Goal: Task Accomplishment & Management: Manage account settings

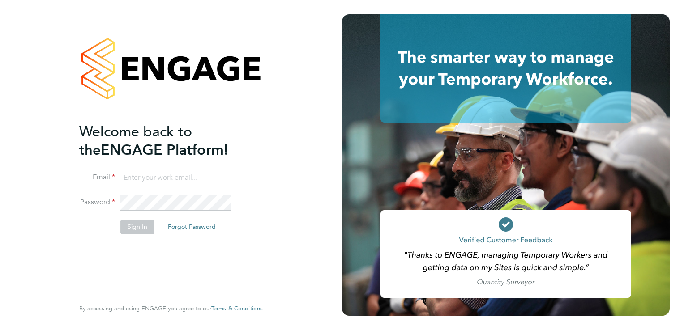
type input "l.wareham@bandk.co.uk"
click at [134, 230] on button "Sign In" at bounding box center [137, 227] width 34 height 14
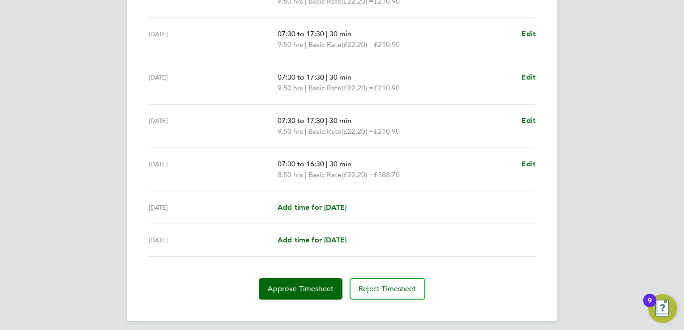
scroll to position [322, 0]
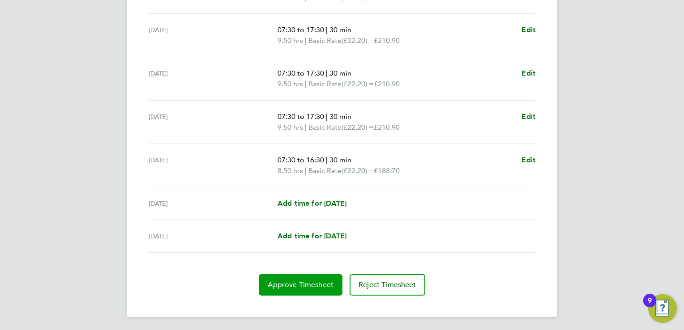
click at [303, 289] on button "Approve Timesheet" at bounding box center [301, 284] width 84 height 21
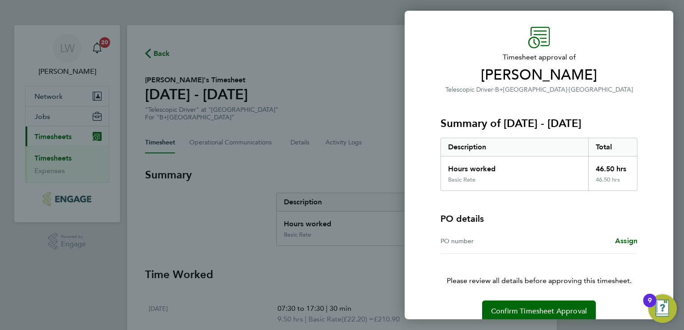
scroll to position [36, 0]
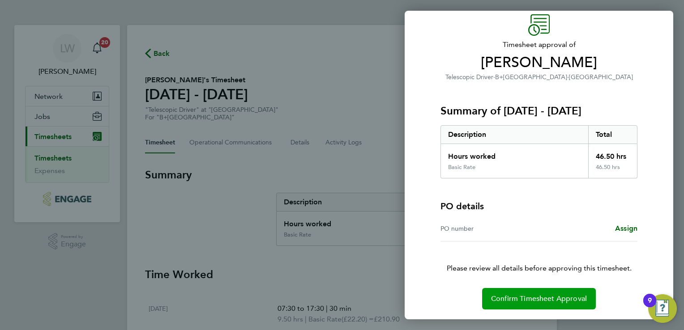
click at [522, 291] on button "Confirm Timesheet Approval" at bounding box center [539, 298] width 114 height 21
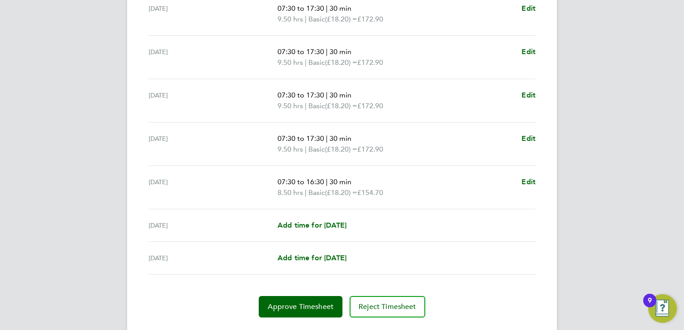
scroll to position [322, 0]
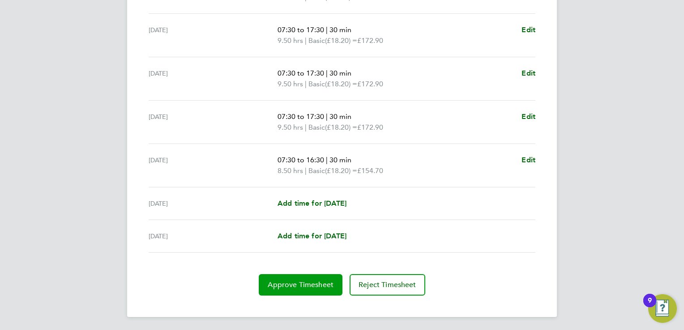
click at [327, 281] on span "Approve Timesheet" at bounding box center [301, 284] width 66 height 9
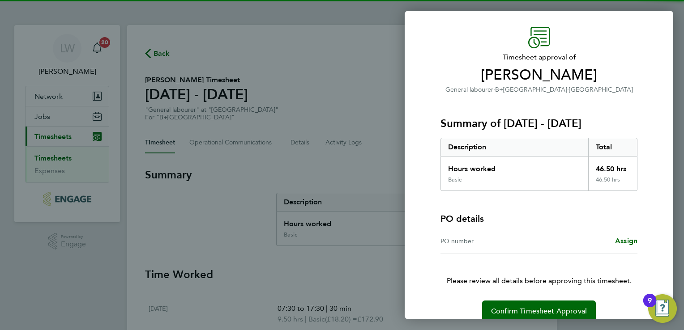
scroll to position [36, 0]
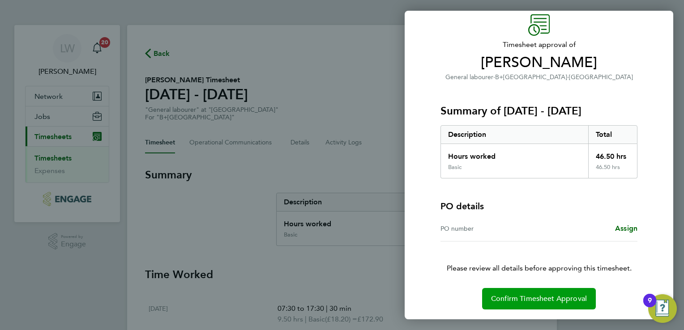
click at [507, 293] on button "Confirm Timesheet Approval" at bounding box center [539, 298] width 114 height 21
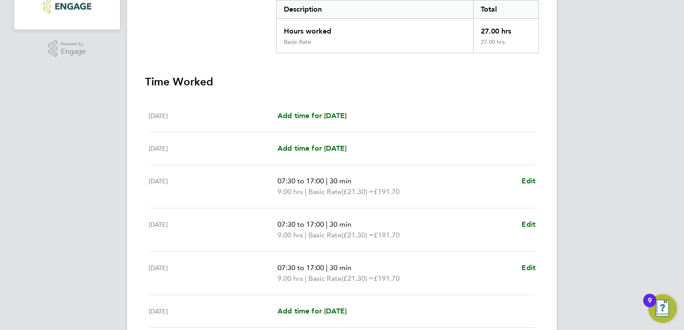
scroll to position [301, 0]
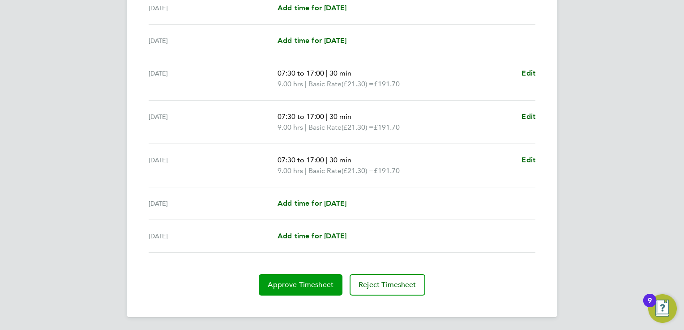
click at [279, 277] on button "Approve Timesheet" at bounding box center [301, 284] width 84 height 21
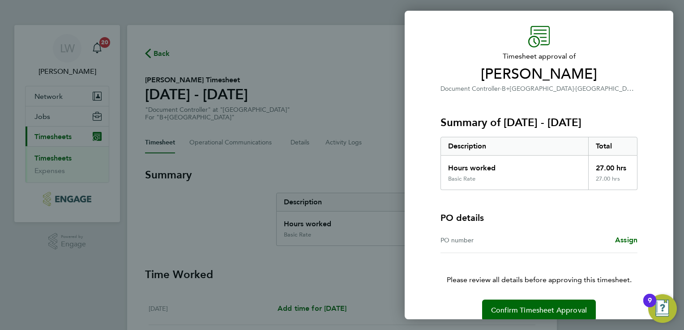
scroll to position [36, 0]
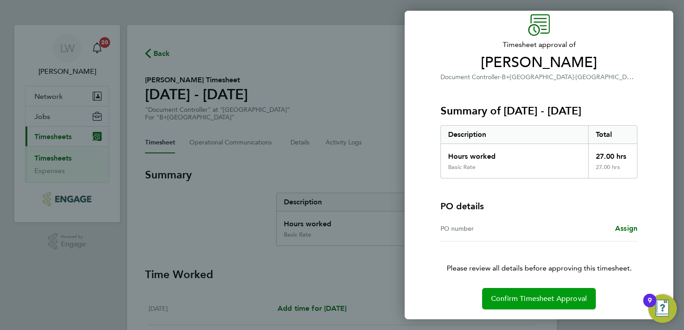
click at [508, 299] on span "Confirm Timesheet Approval" at bounding box center [539, 298] width 96 height 9
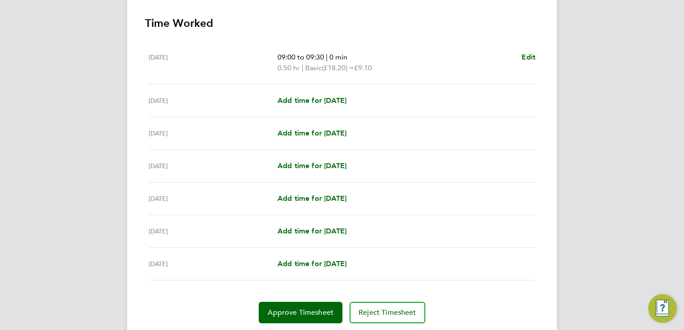
scroll to position [279, 0]
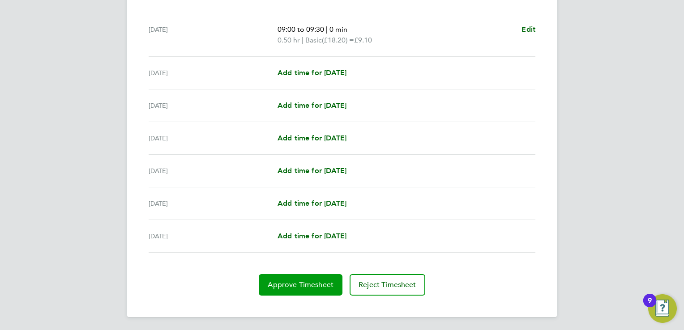
click at [316, 279] on button "Approve Timesheet" at bounding box center [301, 284] width 84 height 21
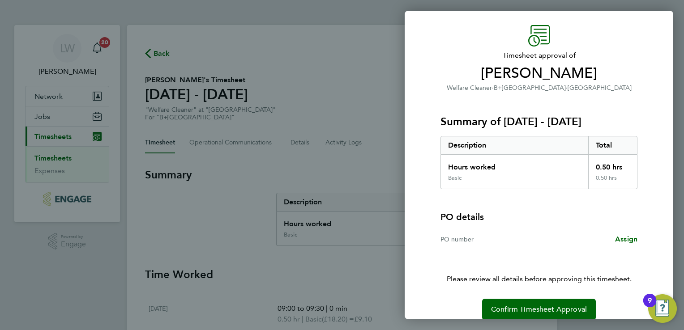
scroll to position [36, 0]
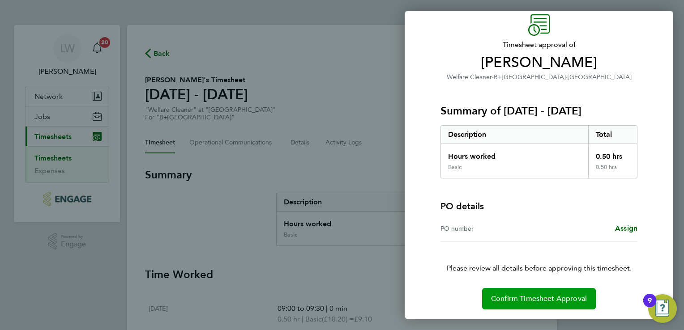
click at [510, 299] on span "Confirm Timesheet Approval" at bounding box center [539, 298] width 96 height 9
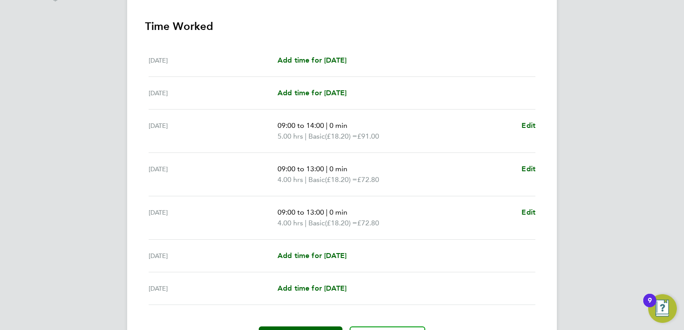
scroll to position [301, 0]
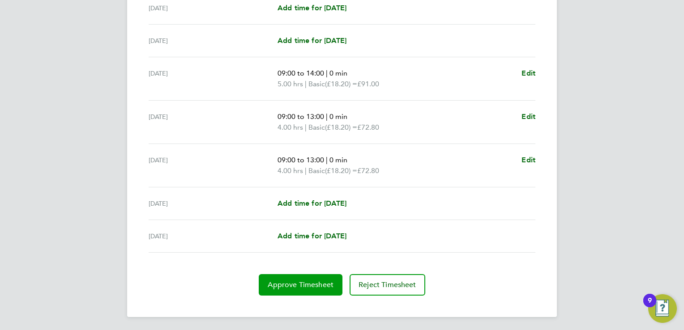
click at [296, 285] on span "Approve Timesheet" at bounding box center [301, 284] width 66 height 9
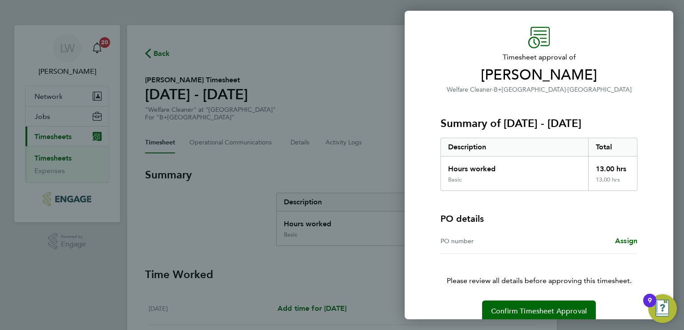
scroll to position [36, 0]
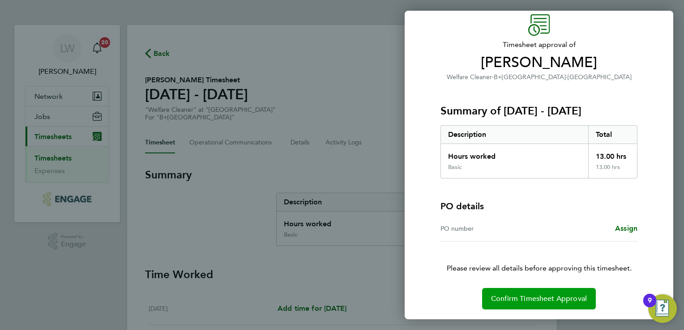
click at [522, 307] on button "Confirm Timesheet Approval" at bounding box center [539, 298] width 114 height 21
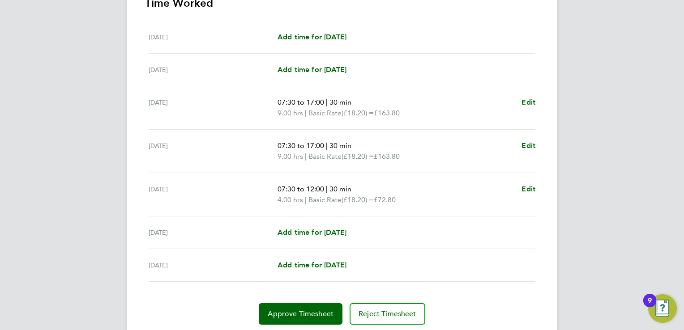
scroll to position [301, 0]
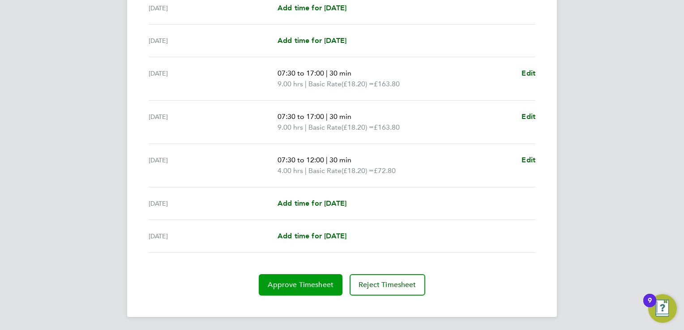
click at [306, 281] on span "Approve Timesheet" at bounding box center [301, 284] width 66 height 9
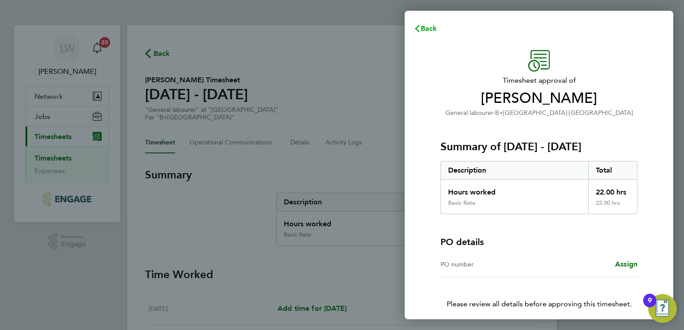
click at [420, 28] on icon "button" at bounding box center [416, 28] width 7 height 7
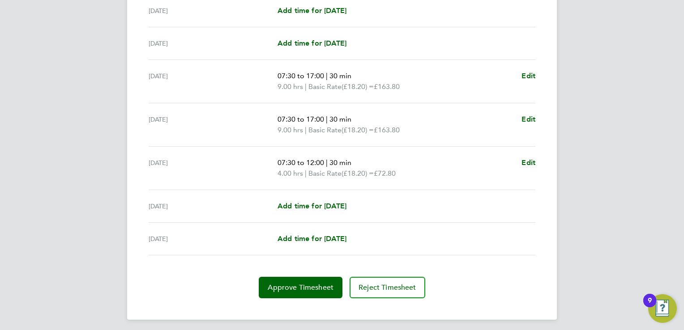
scroll to position [301, 0]
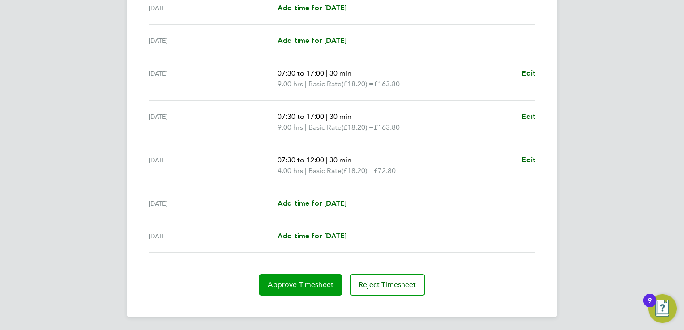
click at [306, 280] on span "Approve Timesheet" at bounding box center [301, 284] width 66 height 9
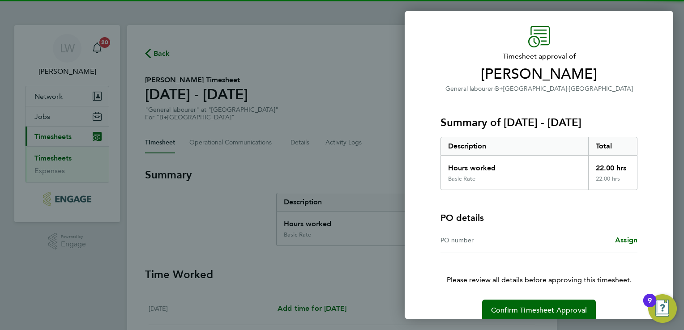
scroll to position [36, 0]
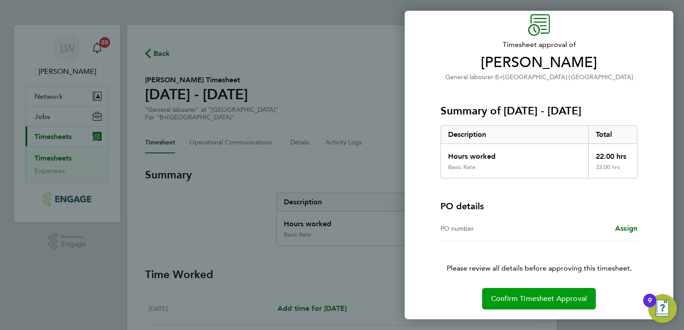
click at [512, 294] on span "Confirm Timesheet Approval" at bounding box center [539, 298] width 96 height 9
